Goal: Task Accomplishment & Management: Use online tool/utility

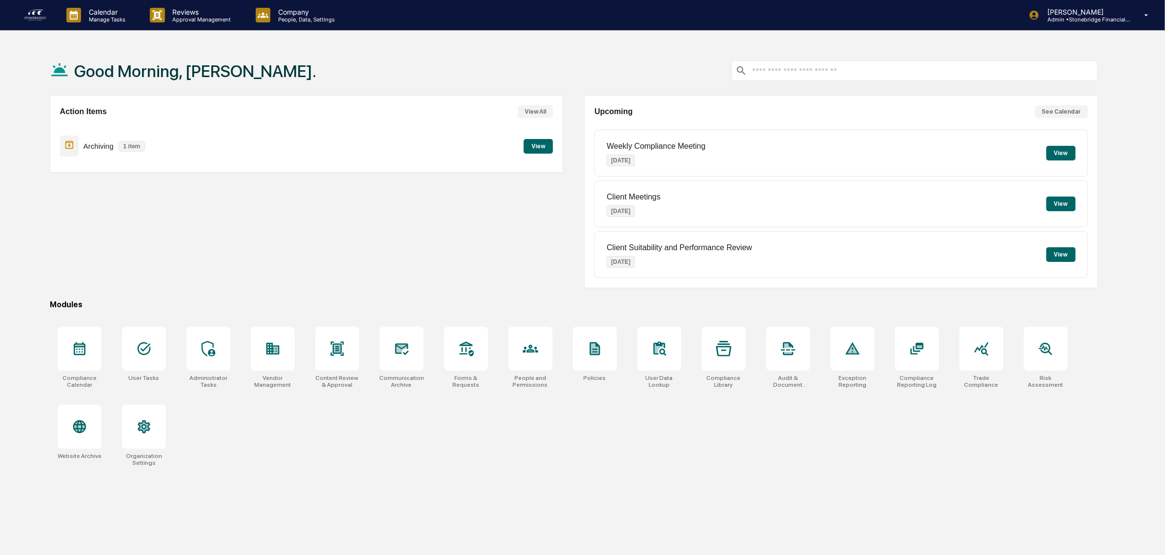
click at [537, 143] on button "View" at bounding box center [538, 146] width 29 height 15
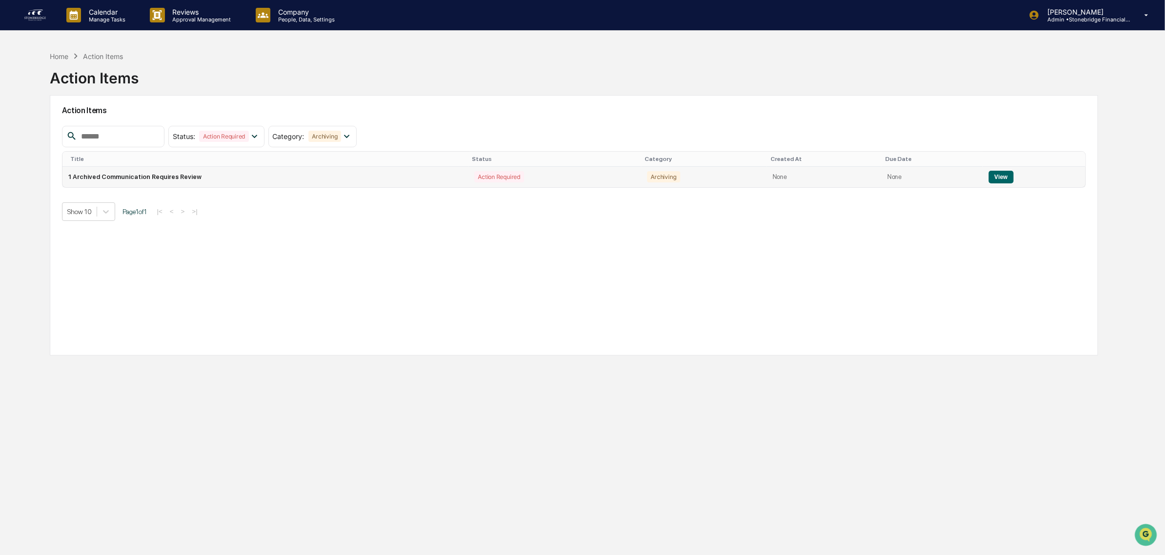
click at [997, 176] on button "View" at bounding box center [1001, 177] width 25 height 13
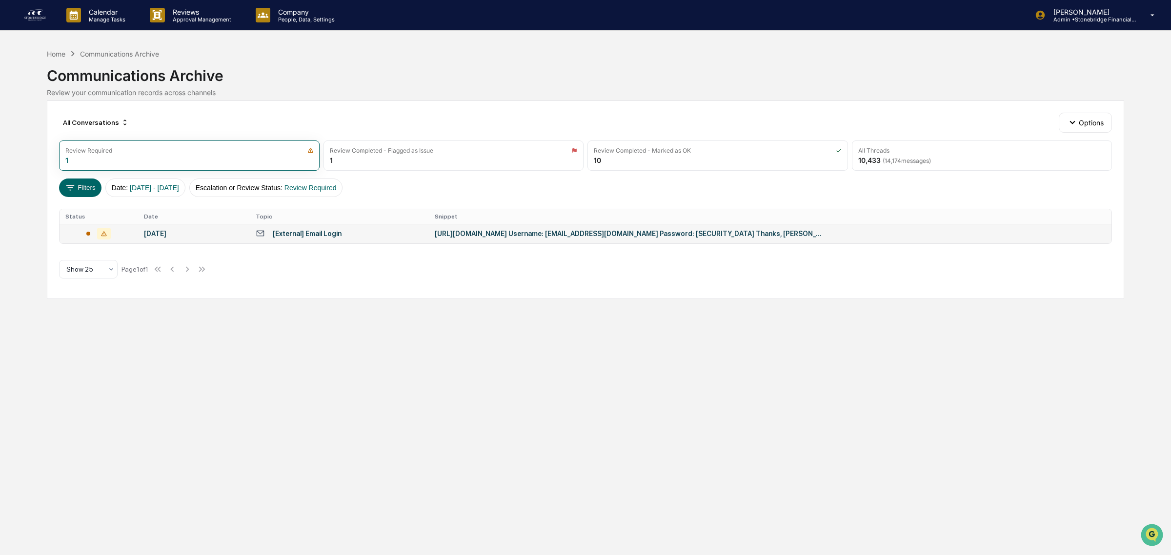
click at [395, 235] on div "[External] Email Login" at bounding box center [339, 233] width 167 height 9
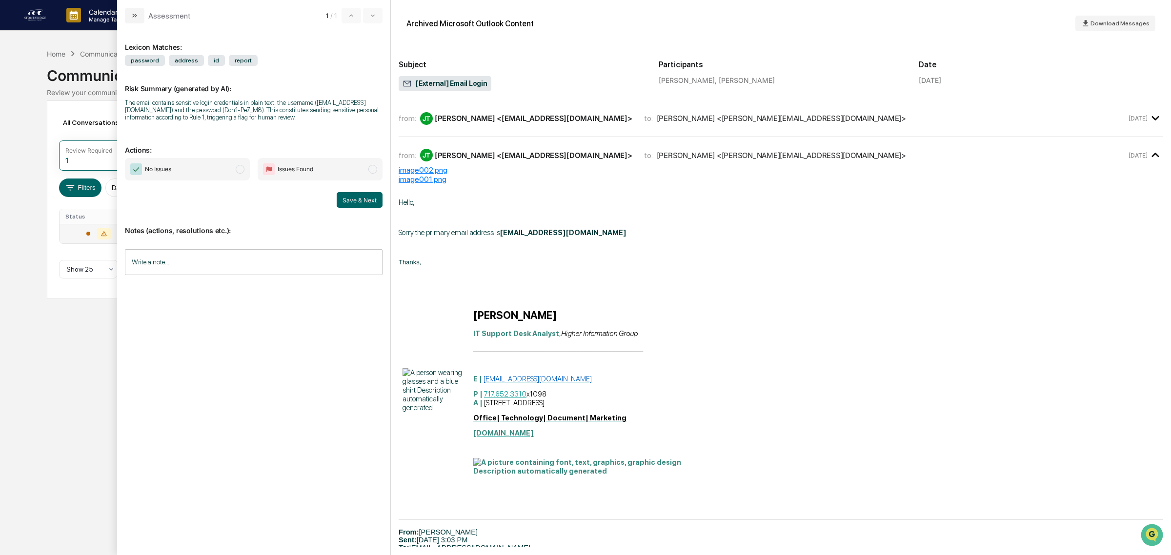
click at [412, 119] on span "from:" at bounding box center [408, 118] width 18 height 9
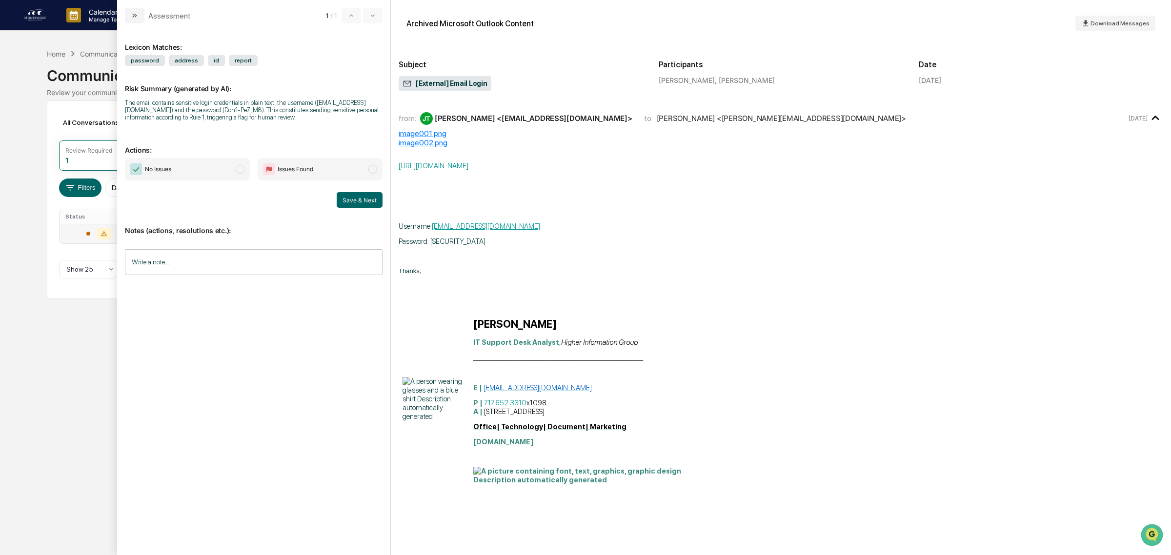
click at [204, 181] on span "No Issues" at bounding box center [187, 169] width 125 height 22
click at [193, 258] on input "Write a note..." at bounding box center [254, 262] width 258 height 26
click at [372, 349] on button "Save" at bounding box center [370, 343] width 26 height 16
click at [367, 198] on button "Save & Next" at bounding box center [360, 200] width 46 height 16
